Goal: Find specific page/section: Find specific page/section

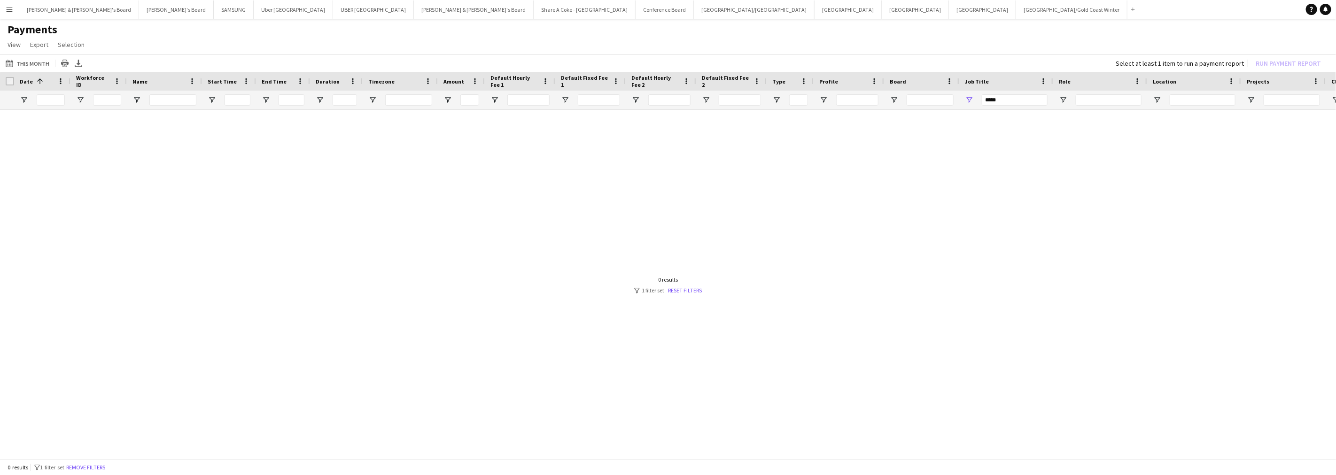
drag, startPoint x: 1005, startPoint y: 99, endPoint x: 949, endPoint y: 102, distance: 56.0
click at [949, 102] on div at bounding box center [785, 100] width 1570 height 19
type input "*"
drag, startPoint x: 1008, startPoint y: 100, endPoint x: 949, endPoint y: 108, distance: 59.3
click at [949, 108] on div "***" at bounding box center [785, 100] width 1570 height 19
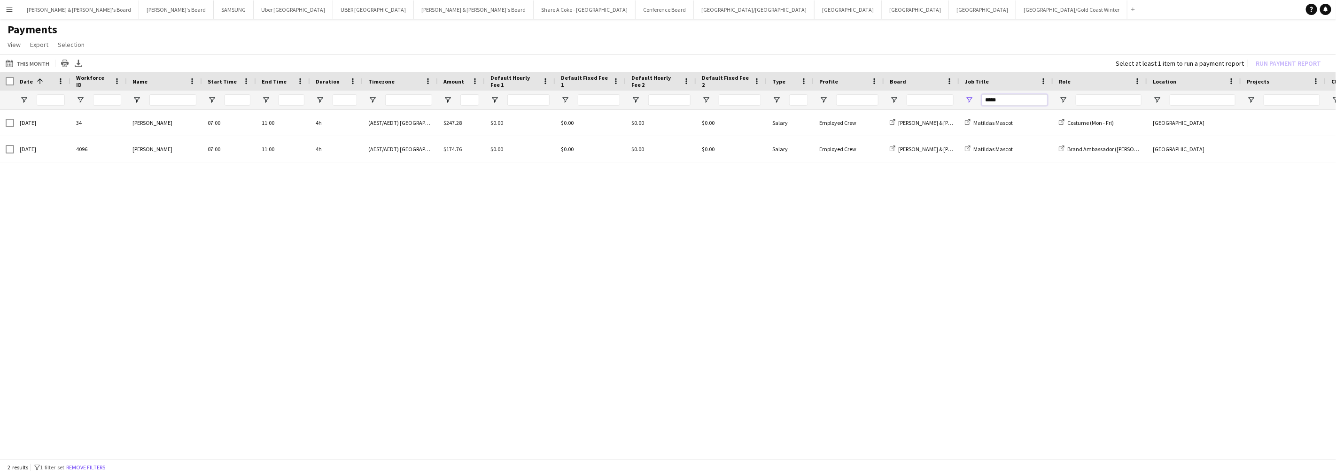
type input "*****"
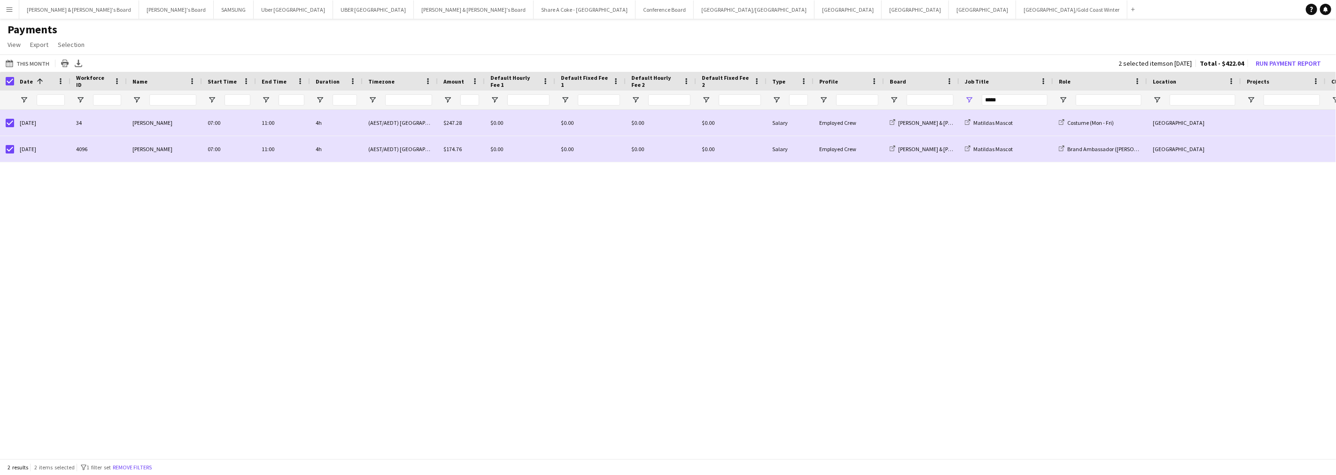
click at [544, 340] on div "[DATE] 34 [PERSON_NAME] 07:00 11:00 4h (AEST/AEDT) [GEOGRAPHIC_DATA] $247.28 $0…" at bounding box center [668, 281] width 1336 height 343
drag, startPoint x: 1025, startPoint y: 101, endPoint x: 970, endPoint y: 105, distance: 55.6
click at [970, 105] on div "*****" at bounding box center [1006, 100] width 94 height 19
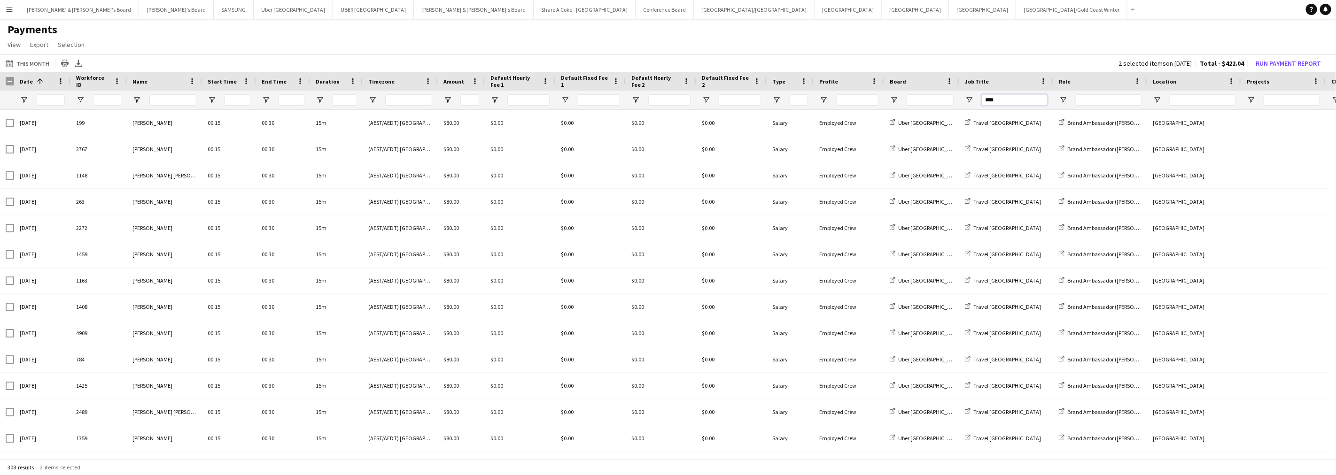
type input "*****"
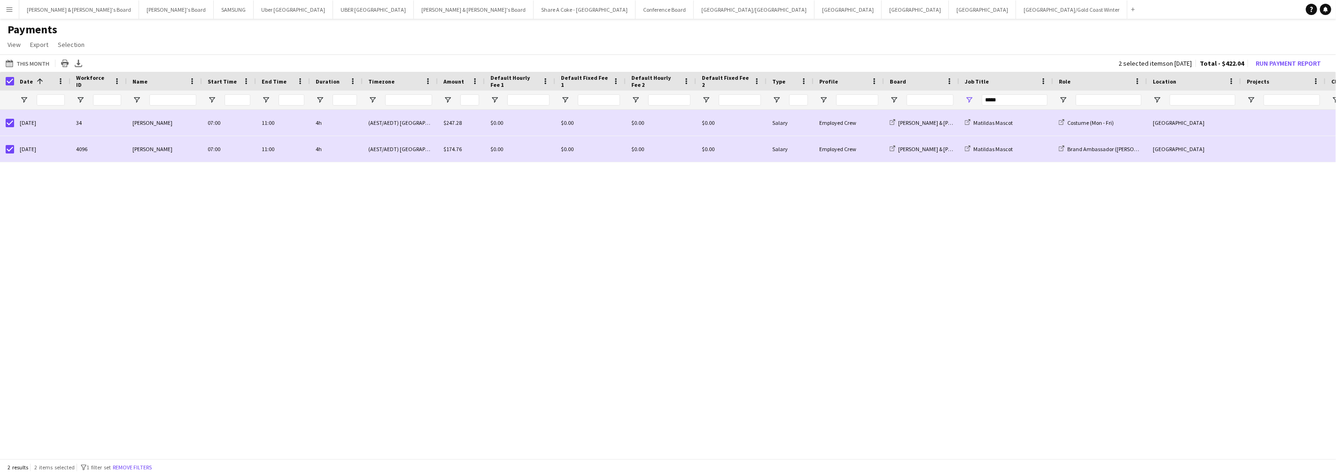
click at [15, 82] on div "Date 1" at bounding box center [42, 81] width 56 height 19
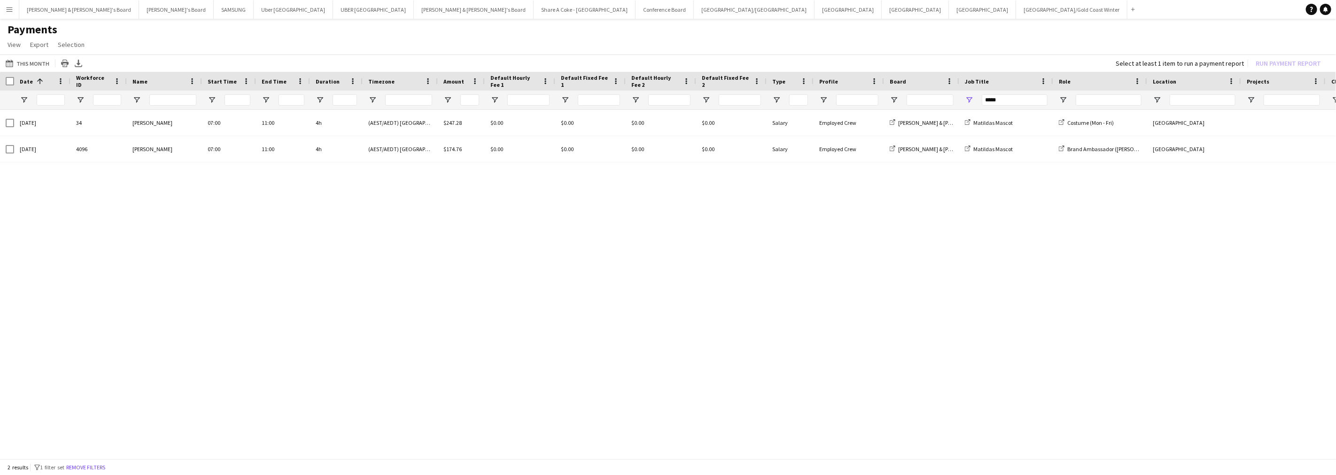
click at [11, 6] on app-icon "Menu" at bounding box center [10, 10] width 8 height 8
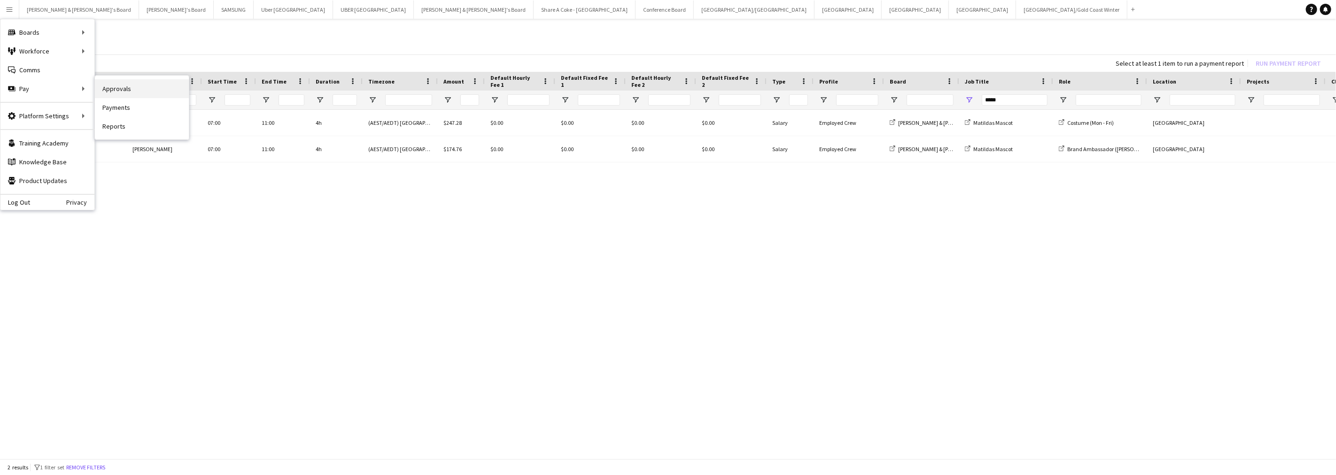
click at [113, 88] on link "Approvals" at bounding box center [142, 88] width 94 height 19
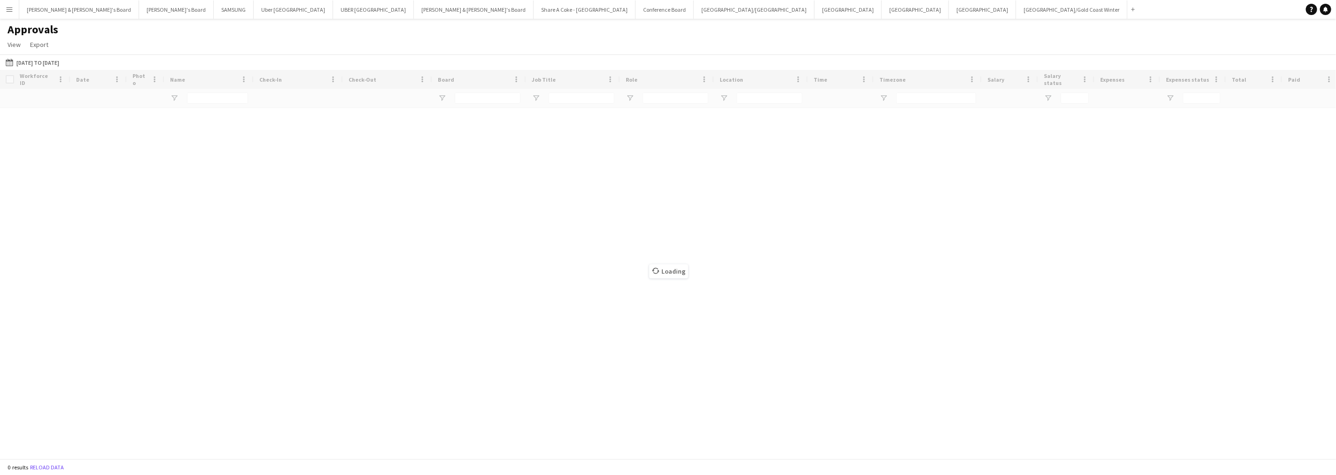
type input "****"
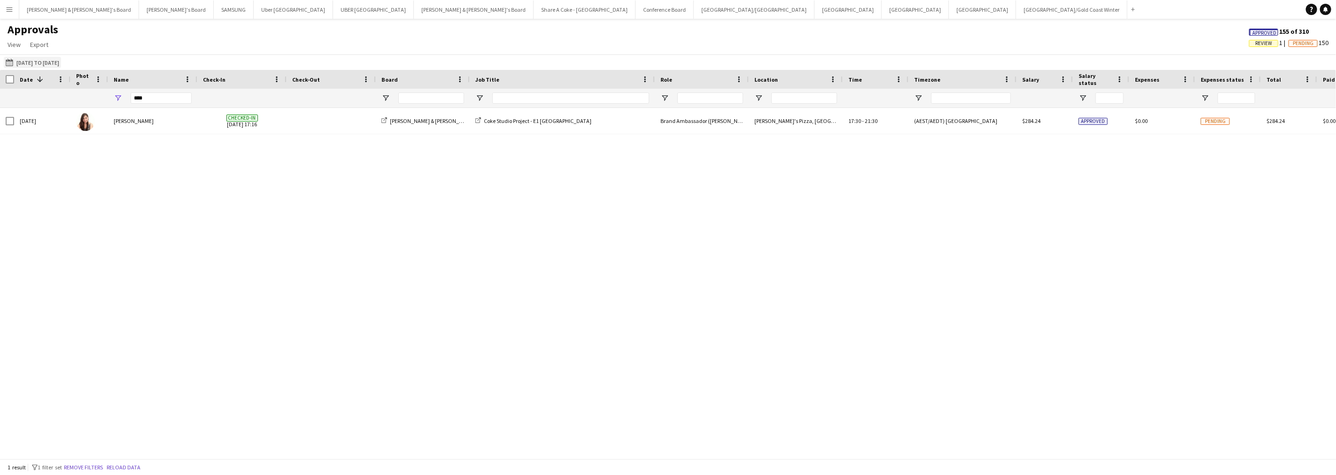
click at [53, 61] on button "[DATE] to [DATE] [DATE] to [DATE]" at bounding box center [32, 62] width 57 height 11
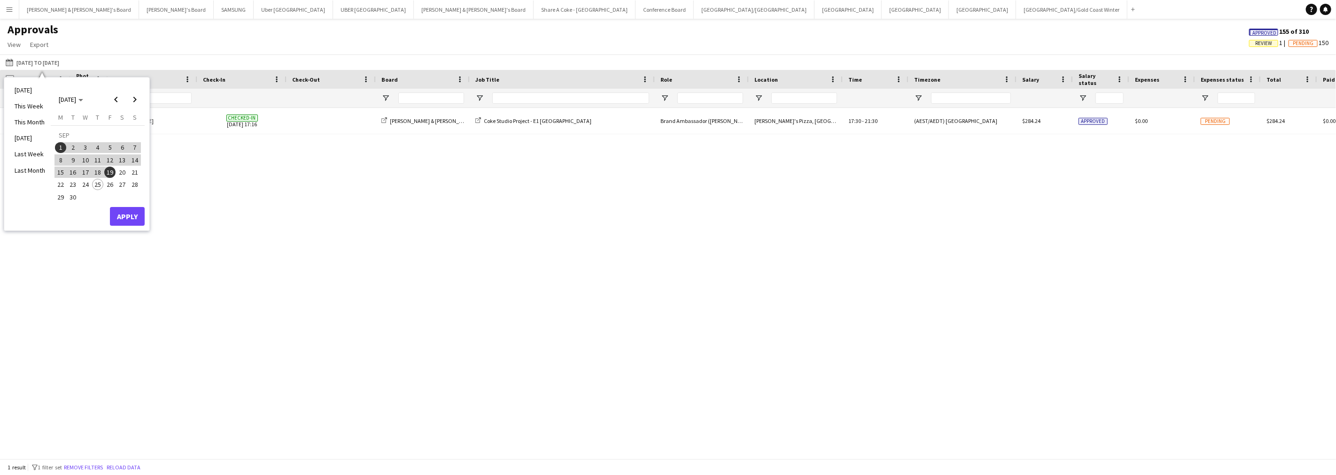
click at [62, 145] on span "1" at bounding box center [60, 147] width 11 height 11
click at [100, 185] on span "25" at bounding box center [97, 184] width 11 height 11
click at [126, 212] on button "Apply" at bounding box center [127, 216] width 35 height 19
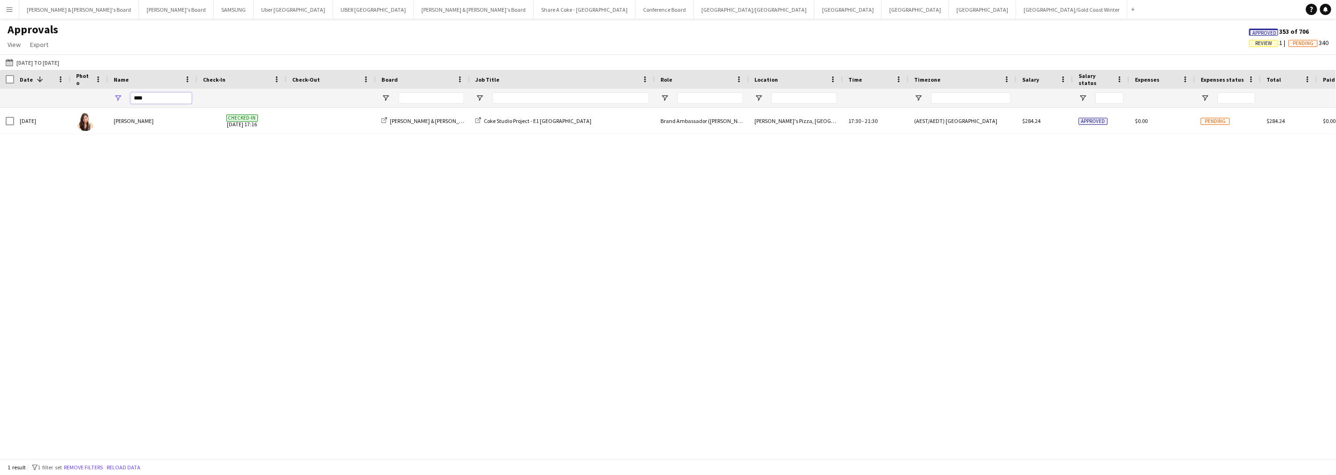
drag, startPoint x: 163, startPoint y: 96, endPoint x: 116, endPoint y: 91, distance: 47.7
click at [116, 91] on div "****" at bounding box center [152, 98] width 89 height 19
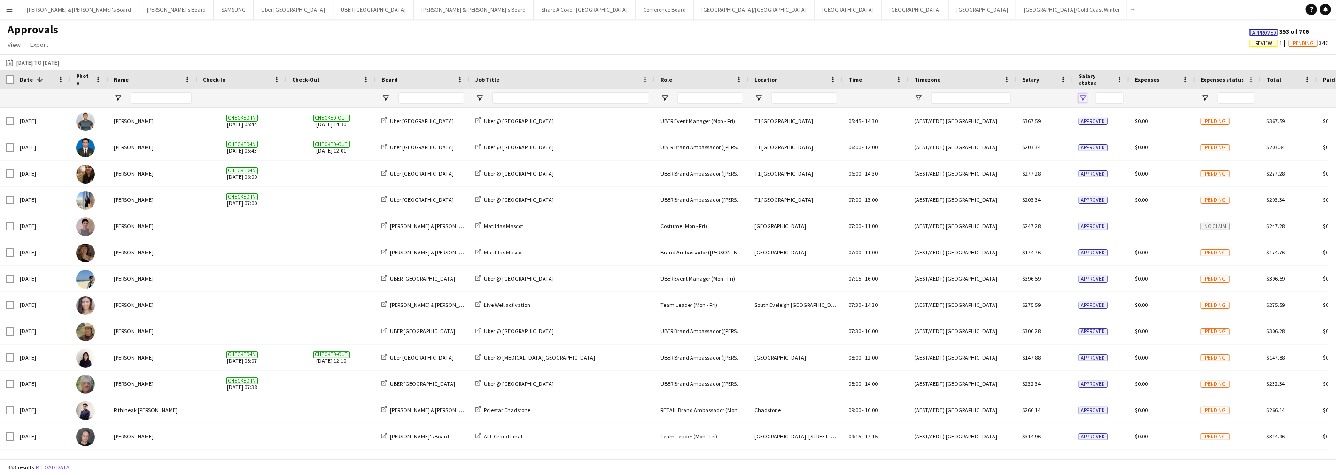
click at [1082, 95] on span "Open Filter Menu" at bounding box center [1083, 98] width 8 height 8
click at [10, 10] on app-icon "Menu" at bounding box center [10, 10] width 8 height 8
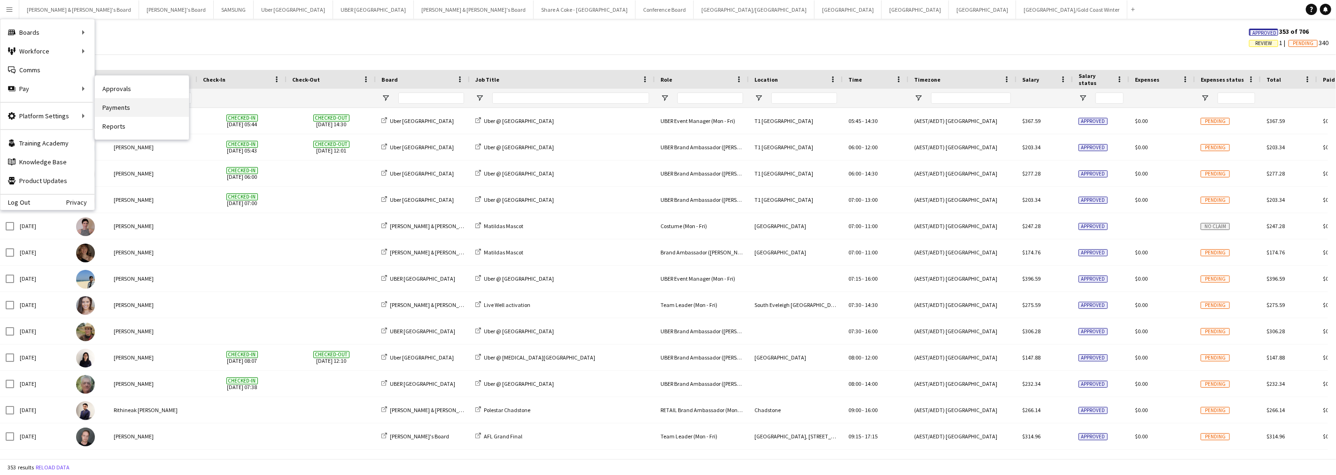
click at [109, 101] on link "Payments" at bounding box center [142, 107] width 94 height 19
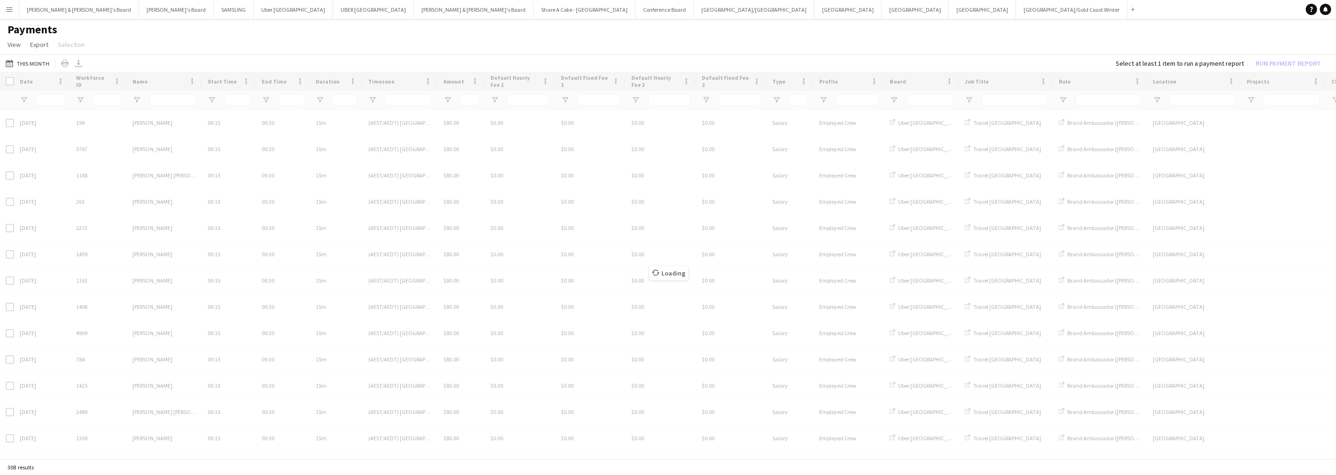
type input "*****"
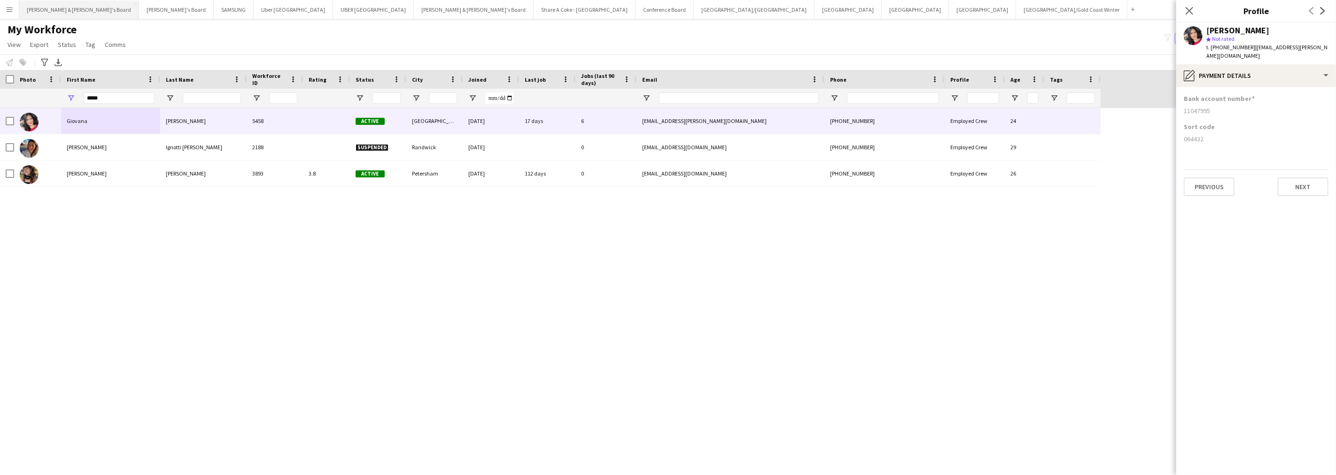
click at [52, 8] on button "Neil & Jenny's Board Close" at bounding box center [79, 9] width 120 height 18
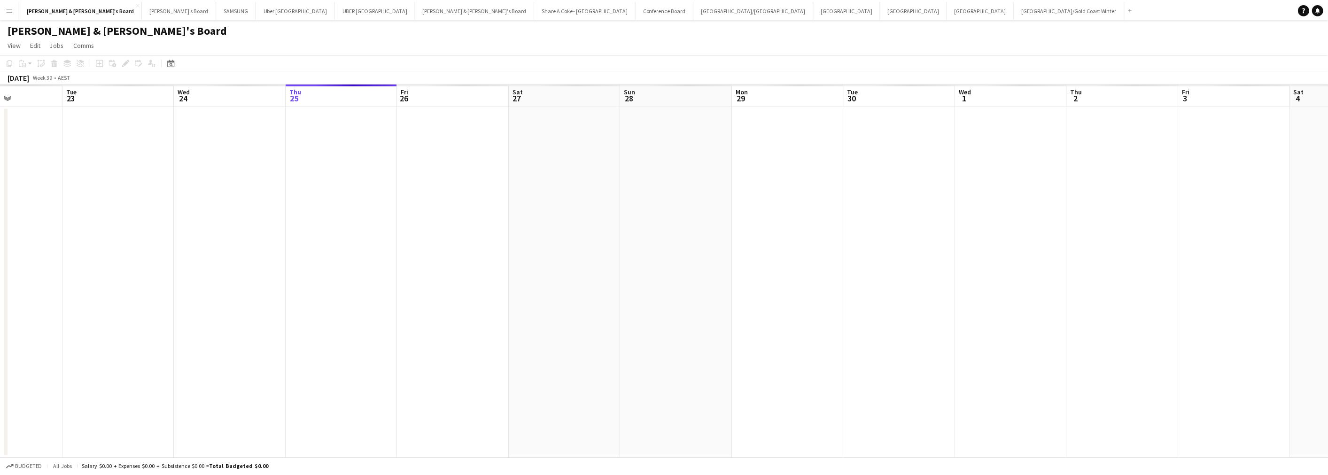
scroll to position [0, 232]
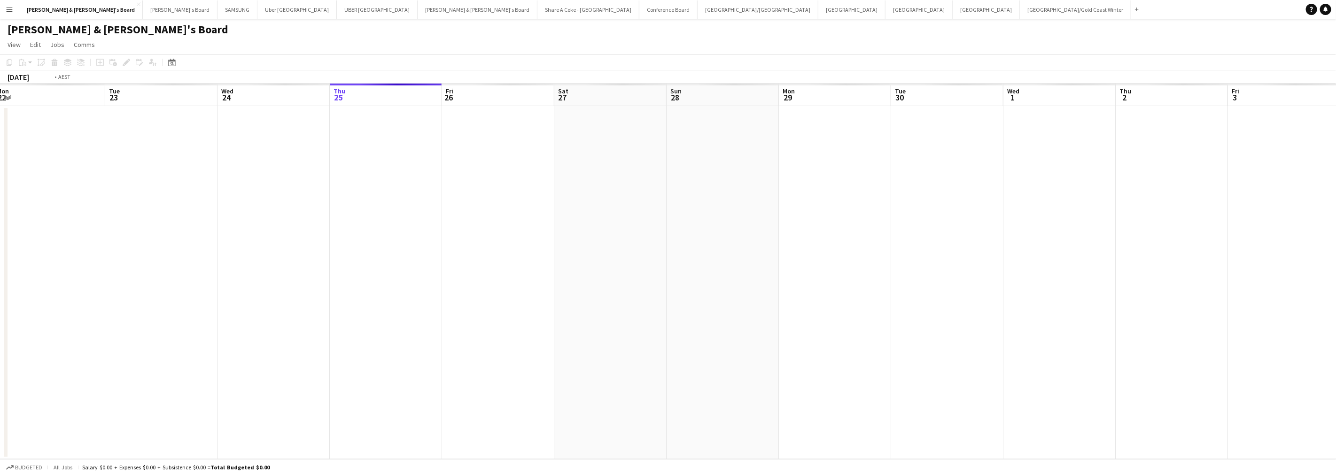
click at [673, 260] on app-calendar-viewport "Sat 20 Sun 21 Mon 22 Tue 23 Wed 24 Thu 25 Fri 26 Sat 27 Sun 28 Mon 29 Tue 30 We…" at bounding box center [668, 272] width 1336 height 376
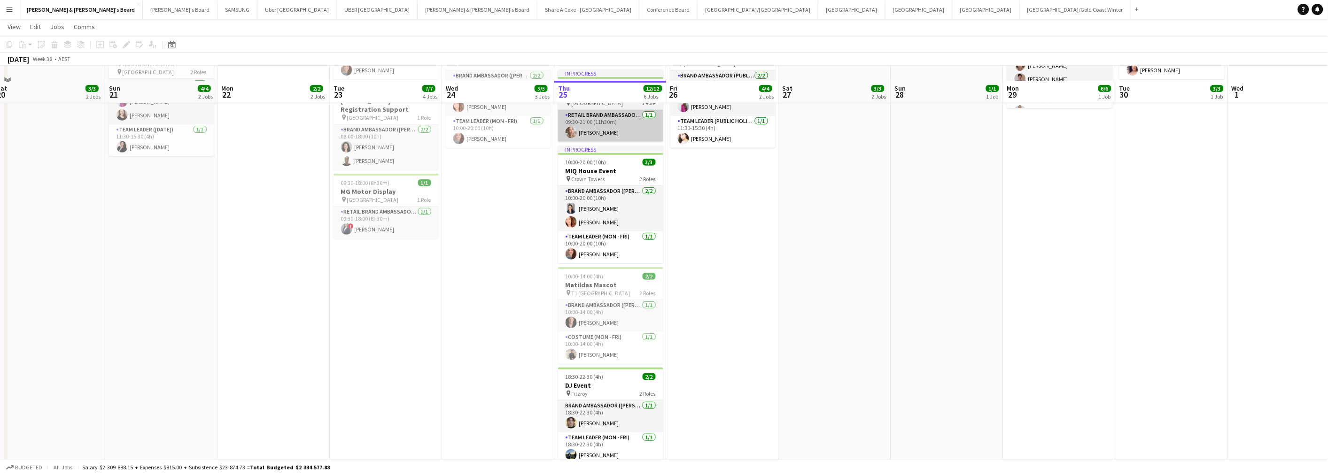
scroll to position [156, 0]
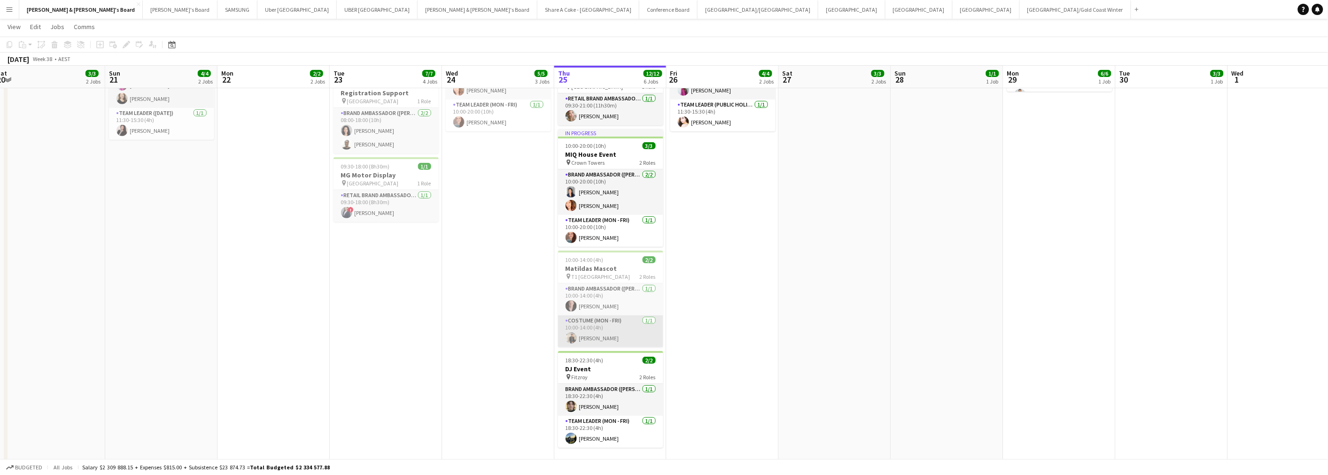
click at [600, 323] on app-card-role "Costume (Mon - Fri) 1/1 10:00-14:00 (4h) Tom Wayman" at bounding box center [610, 332] width 105 height 32
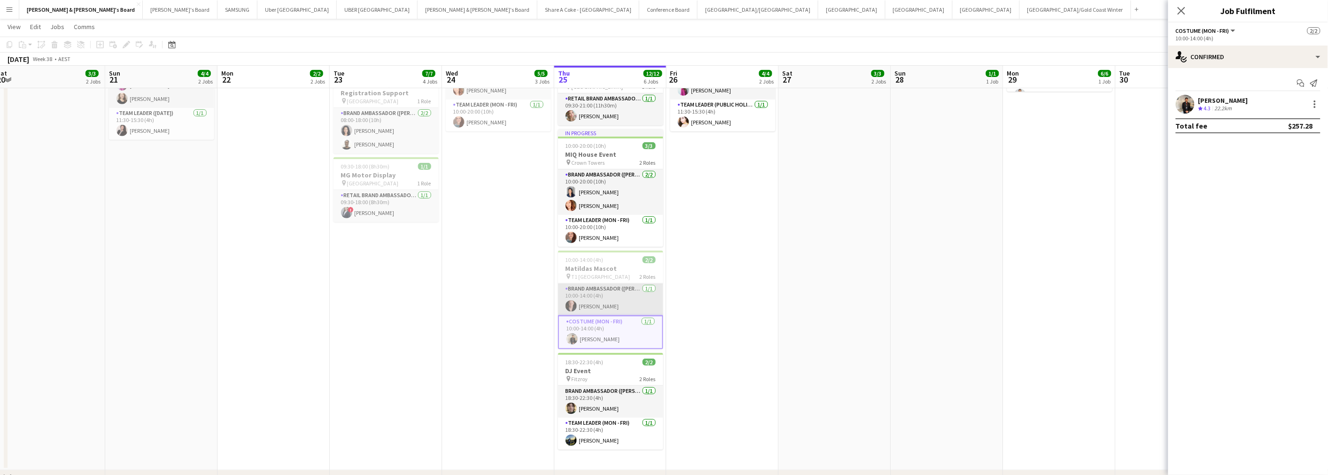
click at [594, 294] on app-card-role "Brand Ambassador (Mon - Fri) 1/1 10:00-14:00 (4h) Darcy Ward" at bounding box center [610, 300] width 105 height 32
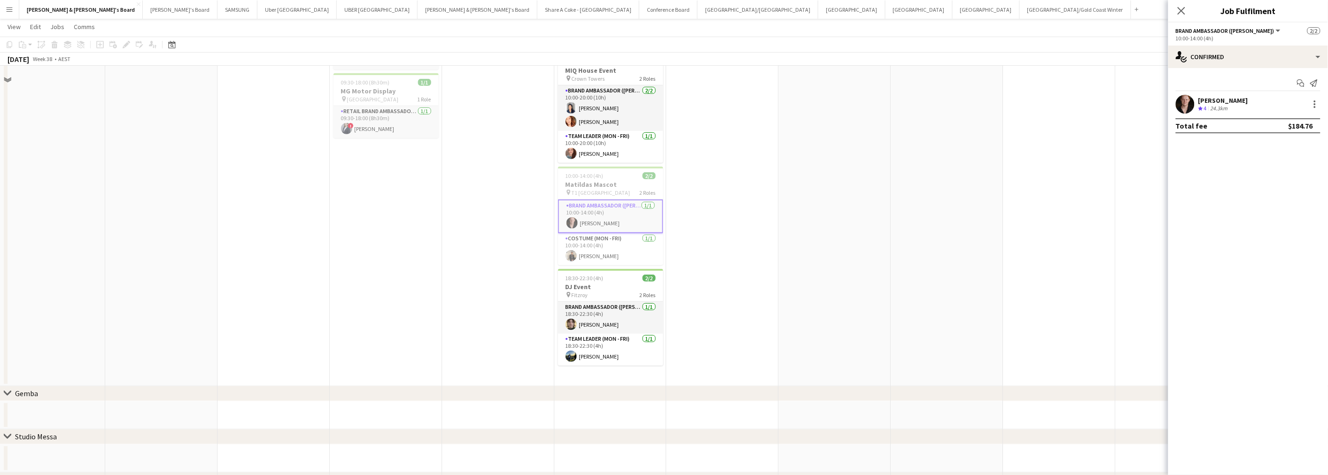
scroll to position [261, 0]
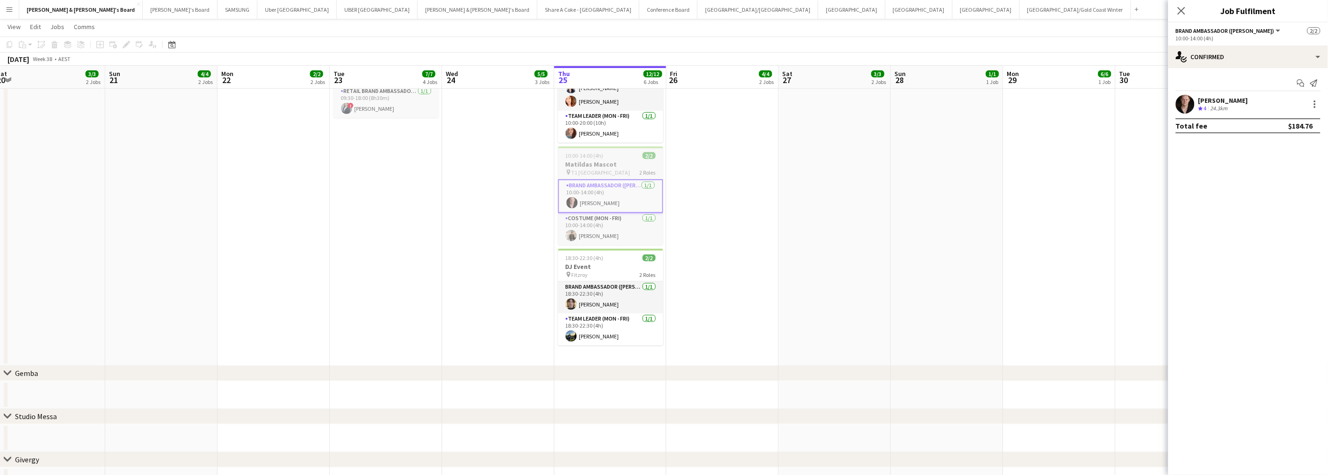
click at [591, 160] on app-job-card "10:00-14:00 (4h) 2/2 Matildas Mascot pin T1 Melbourne Airport 2 Roles Brand Amb…" at bounding box center [610, 196] width 105 height 99
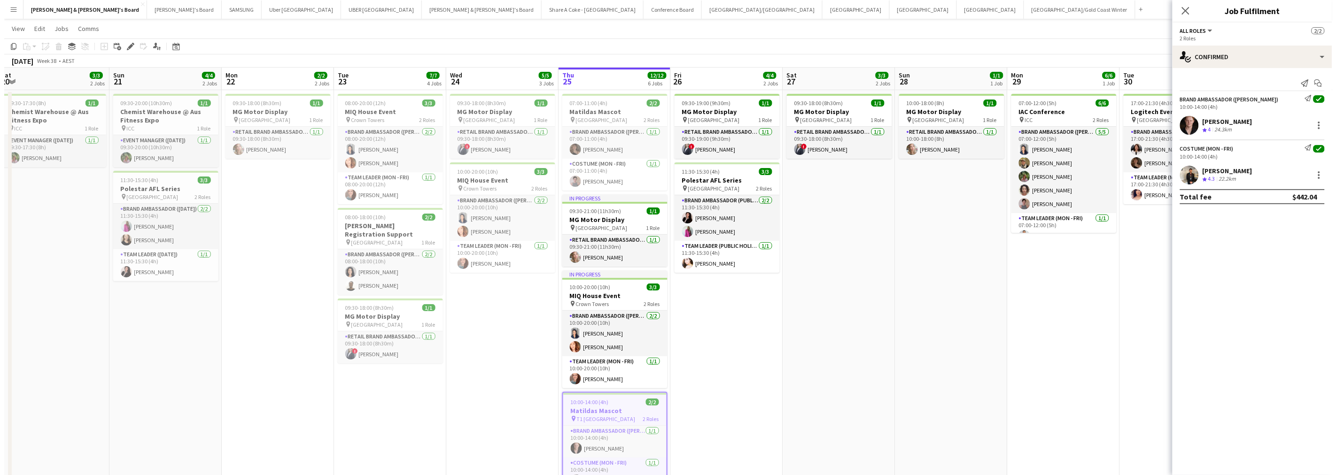
scroll to position [0, 0]
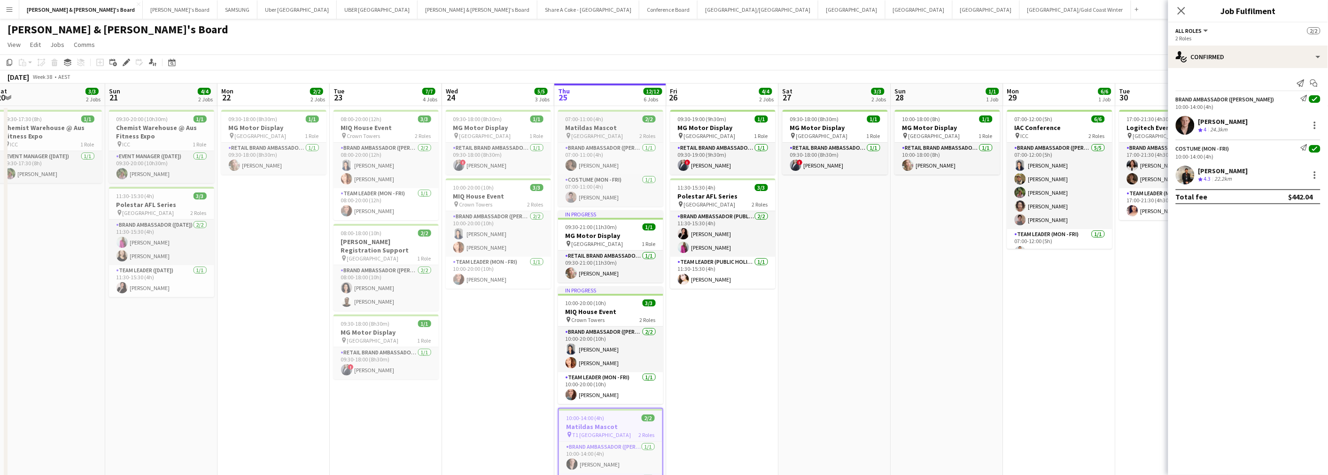
click at [599, 125] on h3 "Matildas Mascot" at bounding box center [610, 128] width 105 height 8
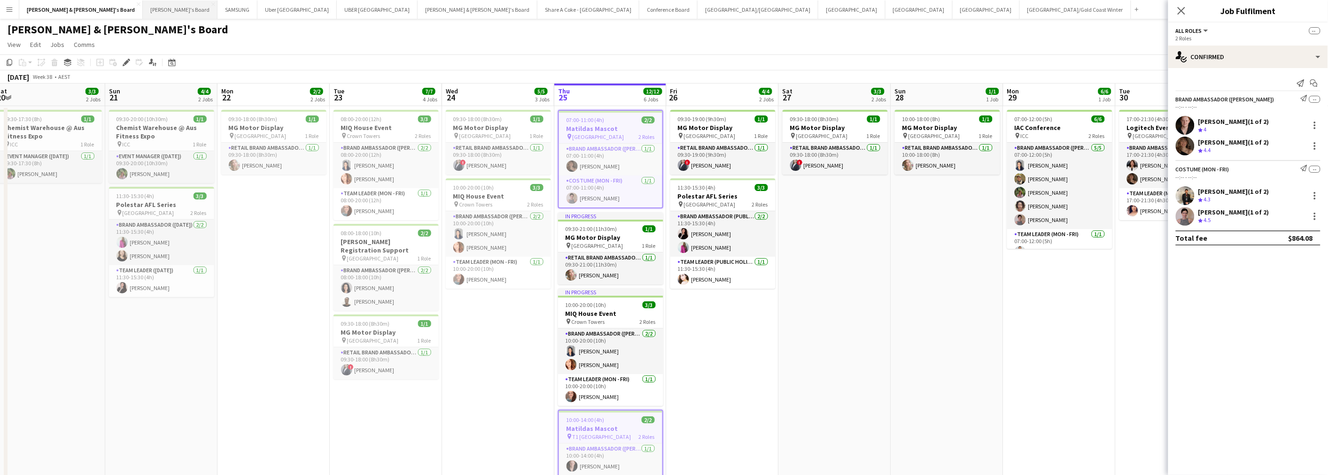
click at [143, 6] on button "Tennille's Board Close" at bounding box center [180, 9] width 75 height 18
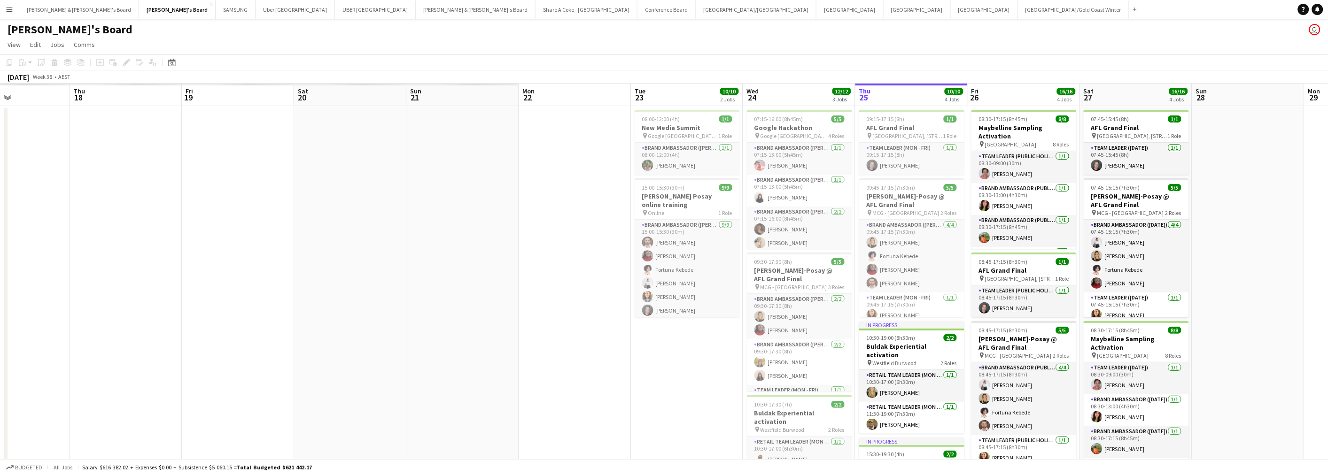
scroll to position [0, 297]
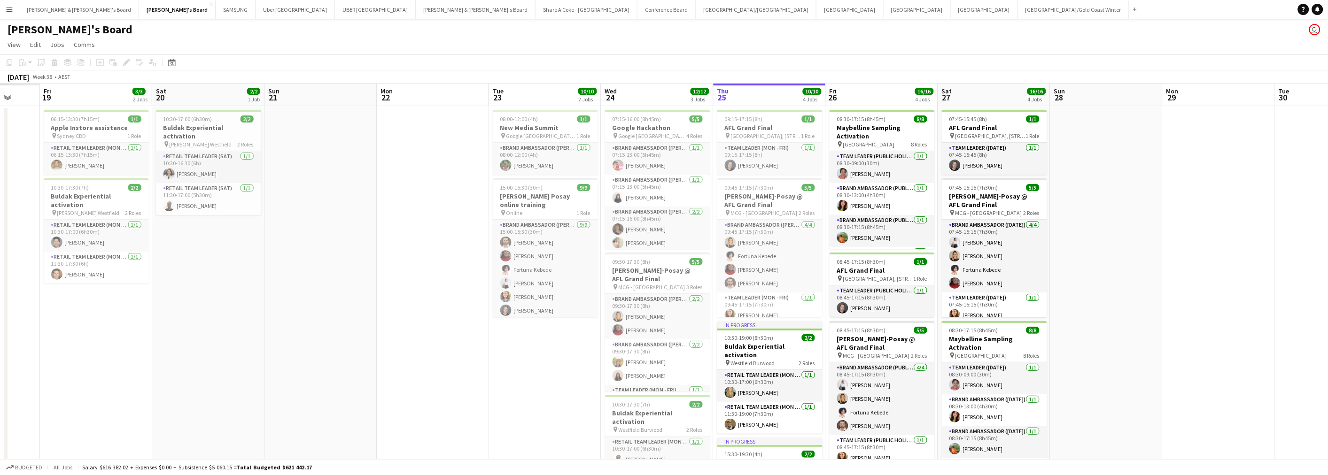
drag, startPoint x: 533, startPoint y: 246, endPoint x: 1134, endPoint y: 209, distance: 602.5
click at [1134, 209] on app-calendar-viewport "Tue 16 Wed 17 Thu 18 Fri 19 3/3 2 Jobs Sat 20 2/2 1 Job Sun 21 Mon 22 Tue 23 10…" at bounding box center [664, 337] width 1328 height 506
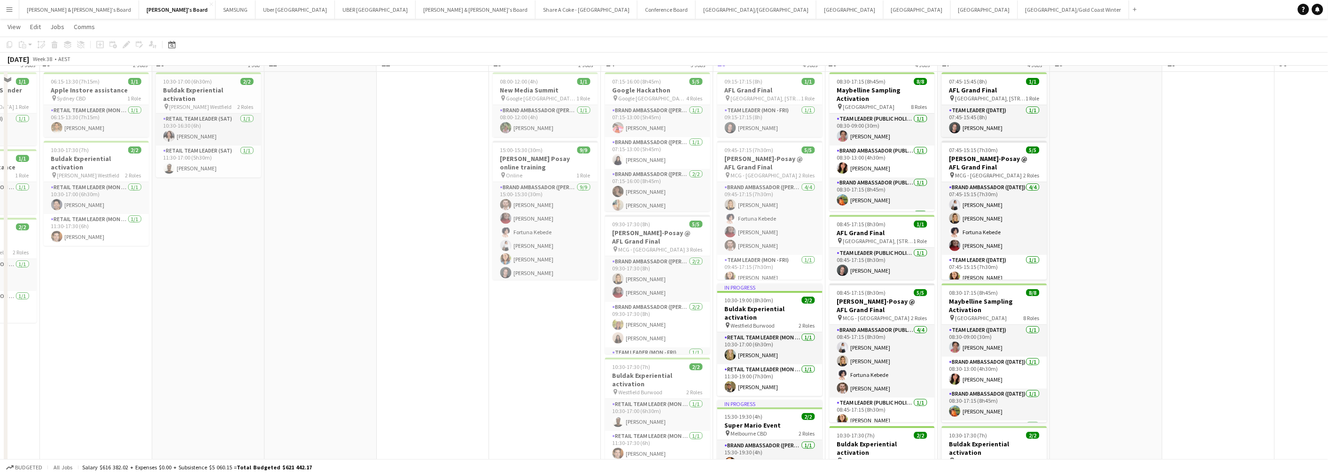
scroll to position [0, 0]
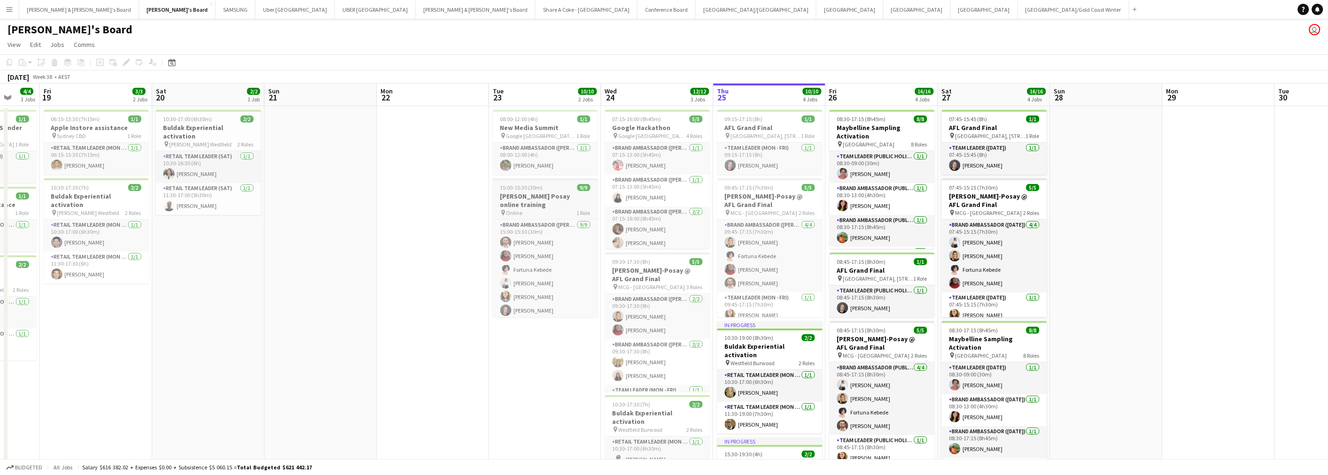
click at [539, 209] on div "pin Online 1 Role" at bounding box center [545, 213] width 105 height 8
click at [649, 269] on h3 "[PERSON_NAME]-Posay @ AFL Grand Final" at bounding box center [657, 274] width 105 height 17
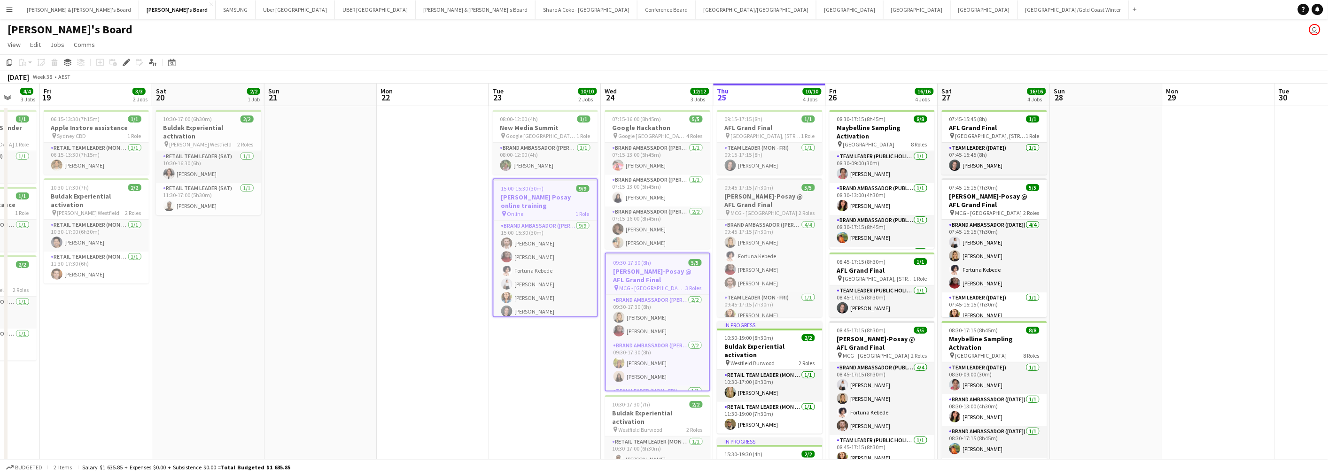
click at [759, 198] on h3 "[PERSON_NAME]-Posay @ AFL Grand Final" at bounding box center [769, 200] width 105 height 17
click at [880, 342] on h3 "[PERSON_NAME]-Posay @ AFL Grand Final" at bounding box center [882, 343] width 105 height 17
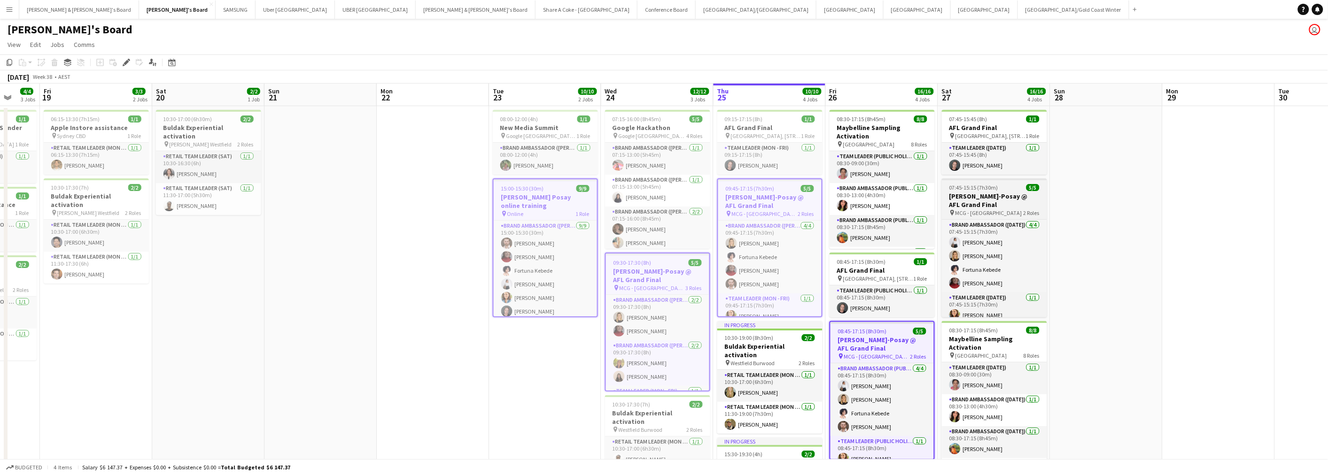
click at [975, 195] on h3 "[PERSON_NAME]-Posay @ AFL Grand Final" at bounding box center [994, 200] width 105 height 17
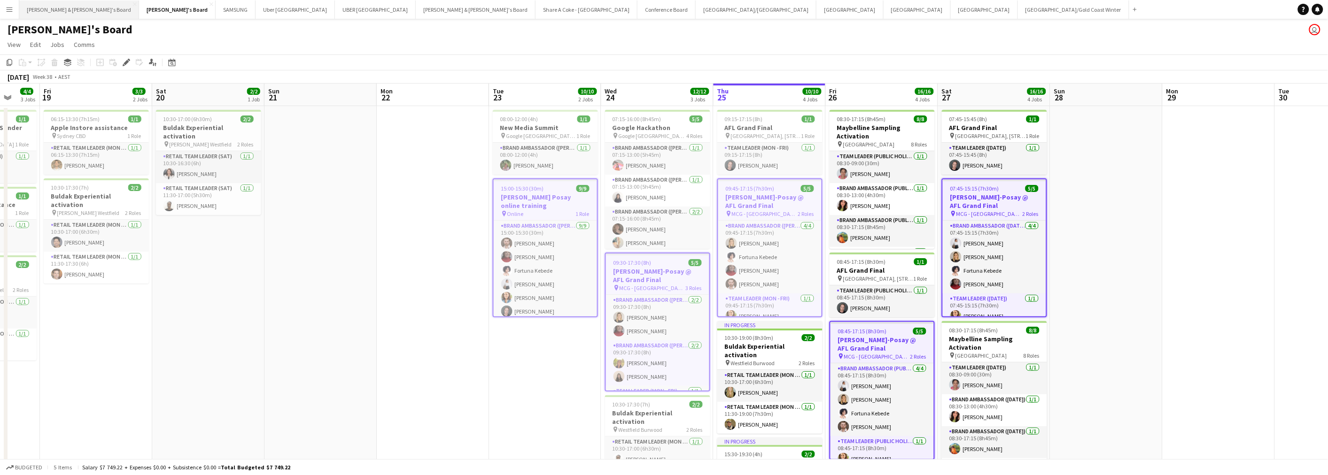
click at [64, 10] on button "Neil & Jenny's Board Close" at bounding box center [79, 9] width 120 height 18
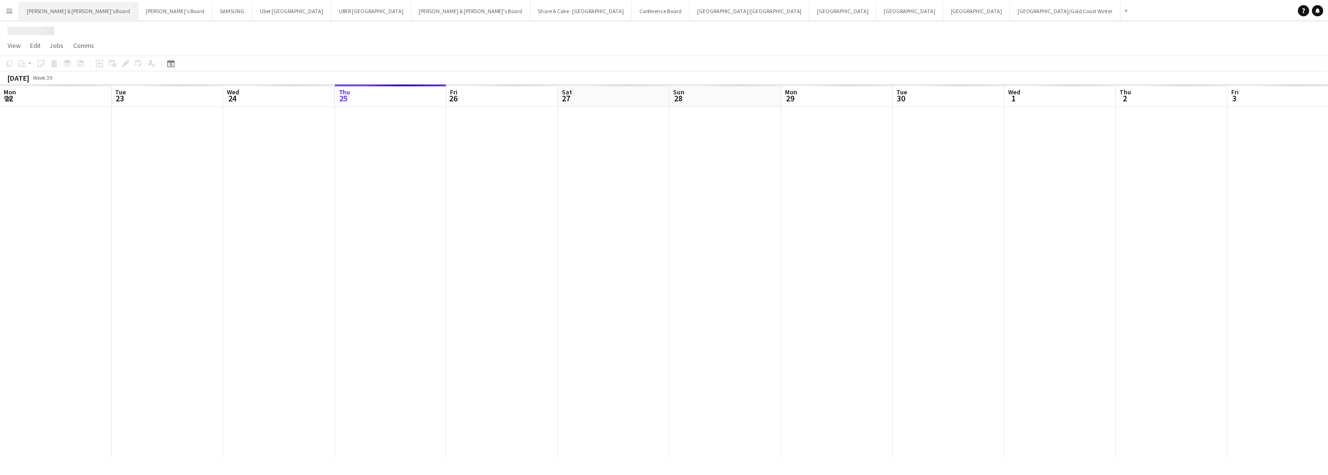
scroll to position [0, 224]
click at [253, 262] on div at bounding box center [730, 282] width 1909 height 353
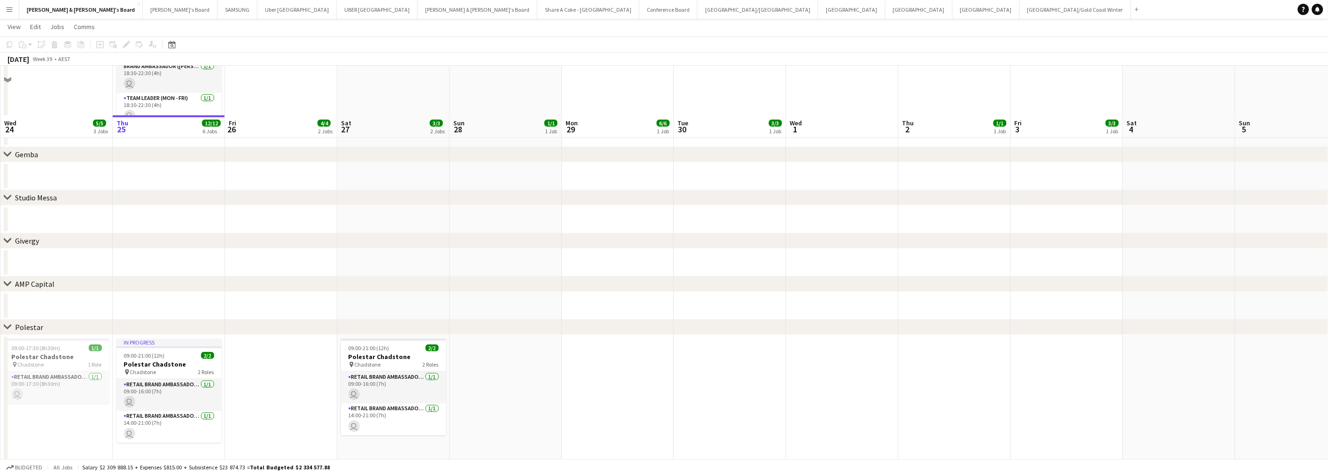
scroll to position [569, 0]
